Goal: Task Accomplishment & Management: Manage account settings

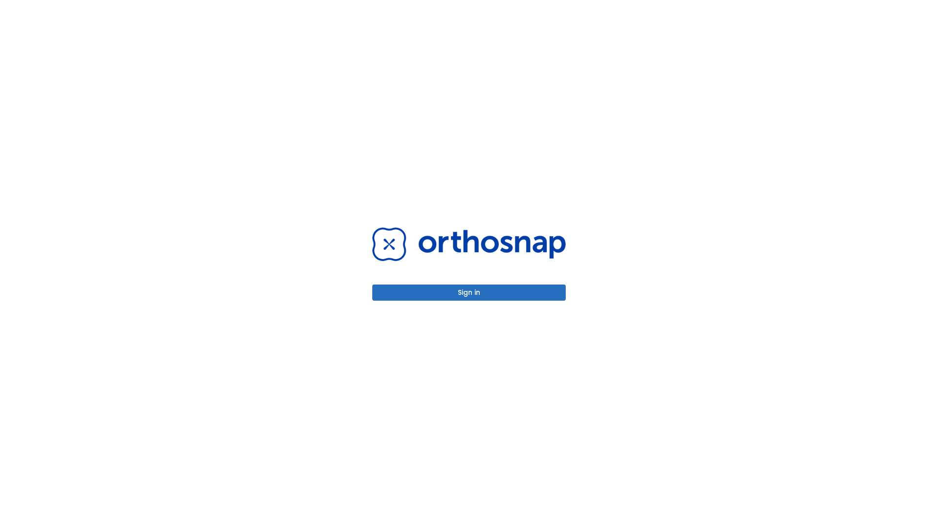
click at [469, 292] on button "Sign in" at bounding box center [469, 292] width 194 height 16
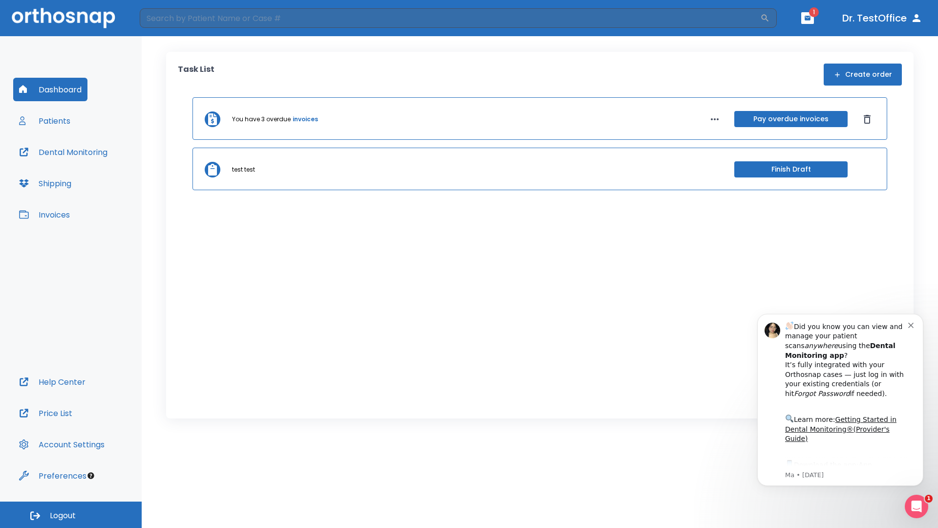
click at [71, 515] on span "Logout" at bounding box center [63, 515] width 26 height 11
